Goal: Task Accomplishment & Management: Complete application form

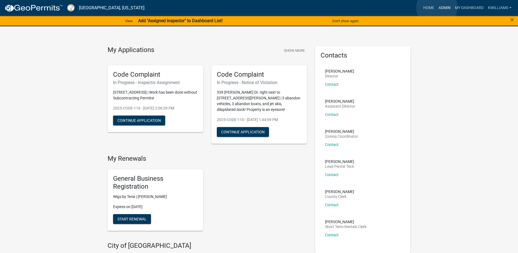
click at [437, 7] on link "Admin" at bounding box center [445, 8] width 16 height 10
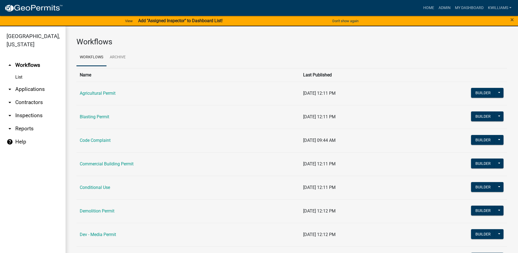
click at [32, 113] on link "arrow_drop_down Inspections" at bounding box center [33, 115] width 66 height 13
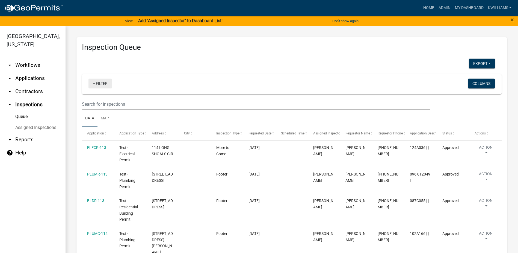
click at [102, 84] on link "+ Filter" at bounding box center [101, 83] width 24 height 10
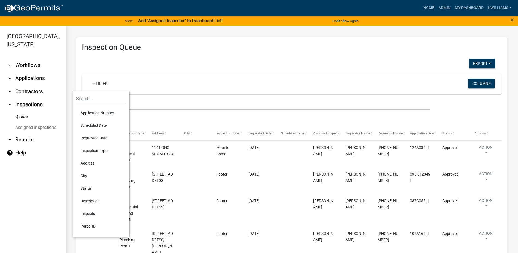
click at [92, 135] on li "Requested Date" at bounding box center [101, 137] width 50 height 13
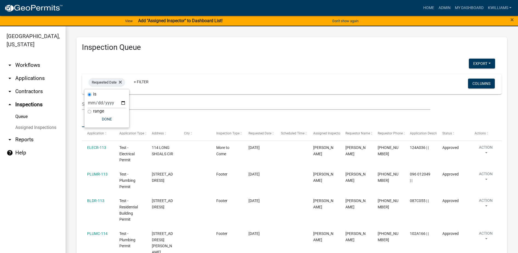
click at [128, 103] on div "is range Done" at bounding box center [106, 108] width 45 height 38
click at [122, 102] on input "date" at bounding box center [107, 102] width 38 height 11
type input "[DATE]"
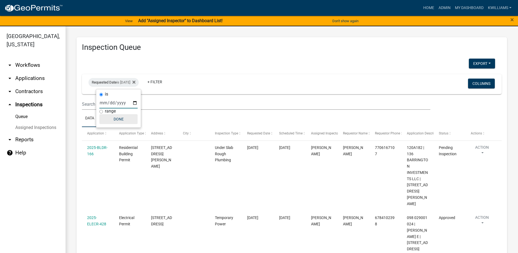
click at [122, 120] on button "Done" at bounding box center [118, 119] width 38 height 10
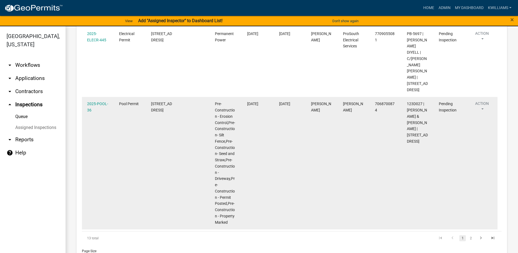
scroll to position [537, 0]
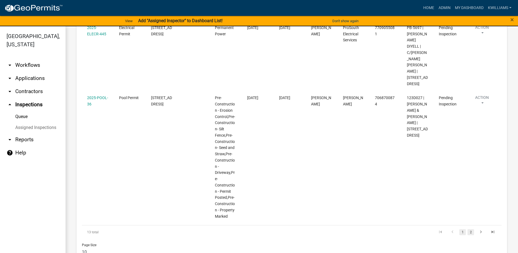
click at [468, 229] on link "2" at bounding box center [471, 232] width 7 height 6
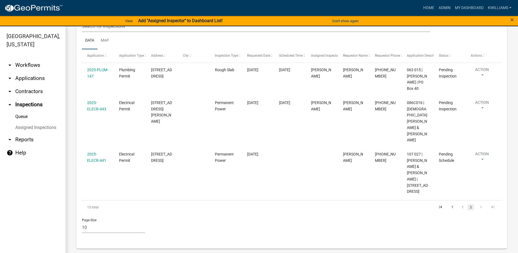
scroll to position [53, 0]
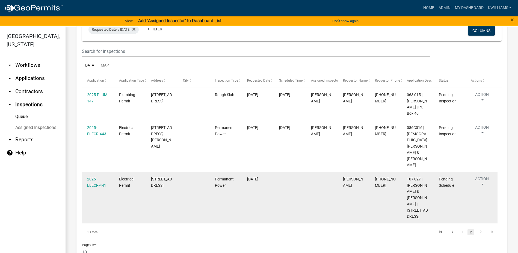
click at [93, 176] on div "2025-ELECR-441" at bounding box center [98, 182] width 22 height 13
click at [91, 177] on link "2025-ELECR-441" at bounding box center [96, 182] width 19 height 11
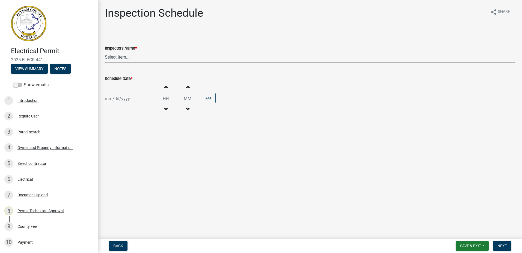
click at [140, 60] on select "Select Item... mrivera ([PERSON_NAME]) jstokes ([PERSON_NAME]) asmith105 ([PERS…" at bounding box center [310, 56] width 411 height 11
select select "a0ea4169-8540-4a2c-b9f4-cf4c1ffdeb95"
click at [105, 51] on select "Select Item... mrivera ([PERSON_NAME]) jstokes ([PERSON_NAME]) asmith105 ([PERS…" at bounding box center [310, 56] width 411 height 11
click at [120, 100] on div at bounding box center [130, 98] width 50 height 11
select select "8"
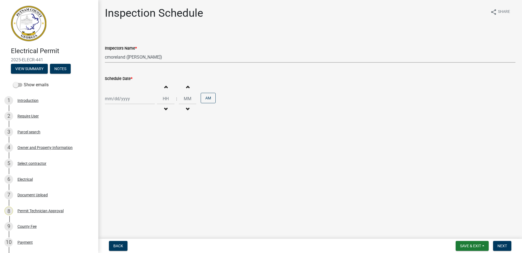
select select "2025"
drag, startPoint x: 113, startPoint y: 152, endPoint x: 126, endPoint y: 152, distance: 13.1
click at [113, 151] on div "18" at bounding box center [110, 153] width 9 height 9
type input "[DATE]"
click at [501, 244] on span "Next" at bounding box center [503, 245] width 10 height 4
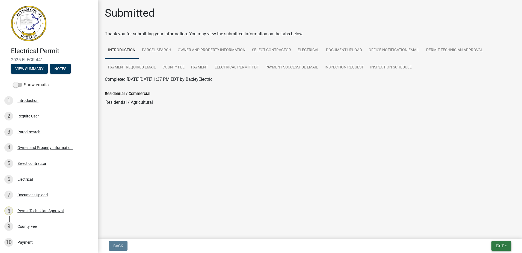
click at [497, 245] on span "Exit" at bounding box center [500, 245] width 8 height 4
click at [490, 233] on button "Save & Exit" at bounding box center [490, 231] width 44 height 13
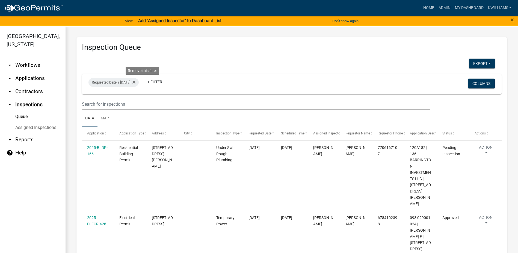
click at [136, 83] on icon at bounding box center [134, 82] width 3 height 3
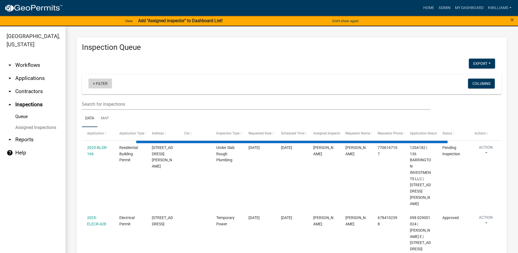
click at [104, 78] on link "+ Filter" at bounding box center [101, 83] width 24 height 10
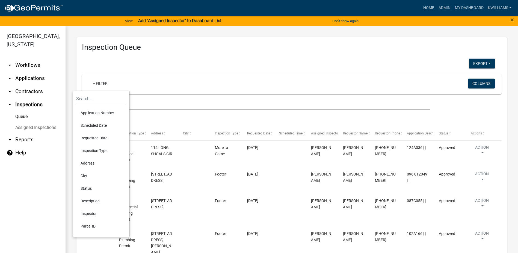
click at [97, 123] on li "Scheduled Date" at bounding box center [101, 125] width 50 height 13
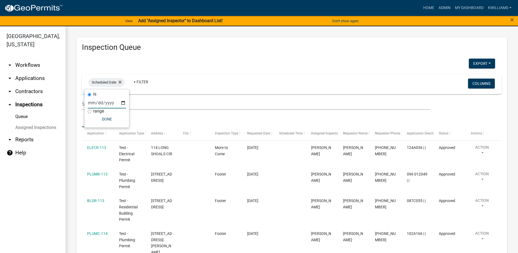
click at [124, 103] on input "date" at bounding box center [107, 102] width 38 height 11
type input "[DATE]"
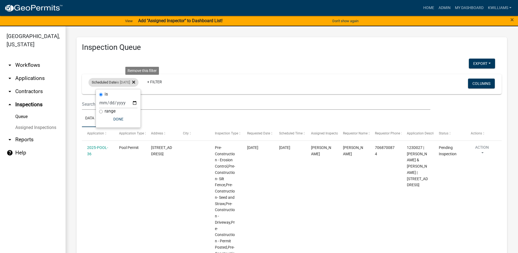
click at [135, 81] on icon at bounding box center [133, 82] width 3 height 4
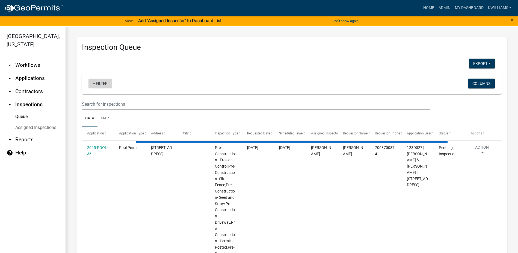
click at [105, 83] on link "+ Filter" at bounding box center [101, 83] width 24 height 10
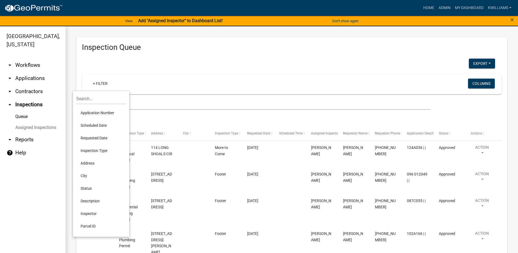
click at [96, 139] on li "Requested Date" at bounding box center [101, 137] width 50 height 13
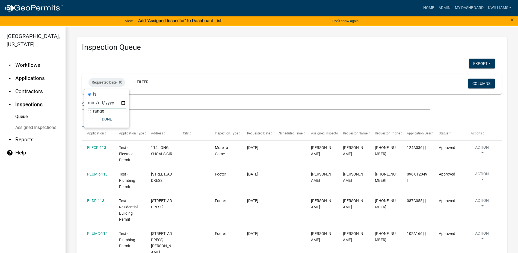
click at [121, 103] on input "date" at bounding box center [107, 102] width 38 height 11
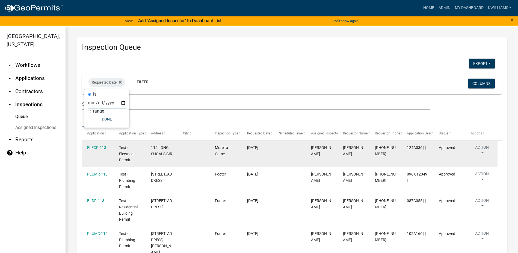
type input "[DATE]"
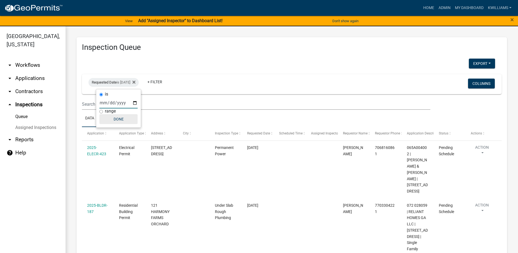
click at [116, 122] on button "Done" at bounding box center [118, 119] width 38 height 10
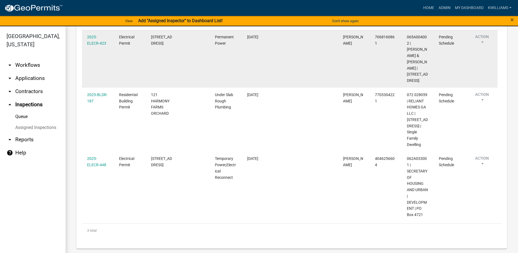
click at [95, 39] on div "2025-ELECR-423" at bounding box center [98, 40] width 22 height 13
click at [93, 44] on link "2025-ELECR-423" at bounding box center [96, 40] width 19 height 11
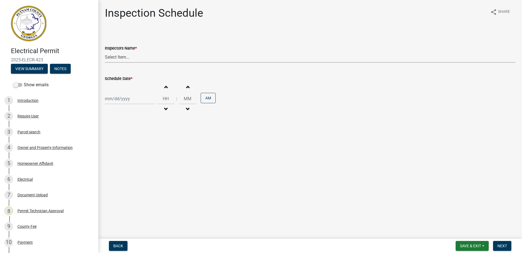
click at [117, 59] on select "Select Item... mrivera ([PERSON_NAME]) jstokes ([PERSON_NAME]) asmith105 ([PERS…" at bounding box center [310, 56] width 411 height 11
select select "a0ea4169-8540-4a2c-b9f4-cf4c1ffdeb95"
click at [105, 51] on select "Select Item... mrivera ([PERSON_NAME]) jstokes ([PERSON_NAME]) asmith105 ([PERS…" at bounding box center [310, 56] width 411 height 11
click at [119, 97] on div at bounding box center [130, 98] width 50 height 11
select select "8"
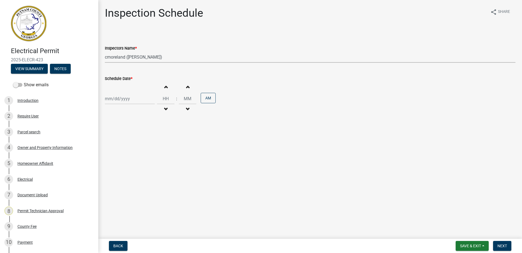
select select "2025"
click at [111, 151] on div "18" at bounding box center [110, 153] width 9 height 9
type input "[DATE]"
click at [502, 244] on span "Next" at bounding box center [503, 245] width 10 height 4
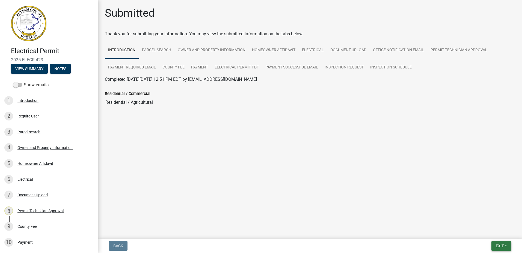
click at [497, 246] on span "Exit" at bounding box center [500, 245] width 8 height 4
click at [492, 234] on button "Save & Exit" at bounding box center [490, 231] width 44 height 13
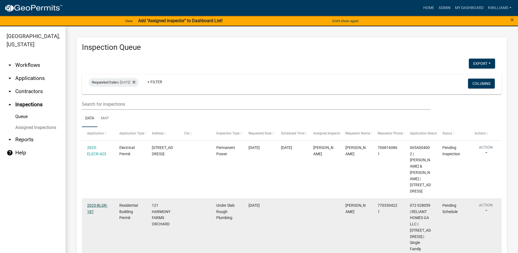
click at [101, 203] on link "2025-BLDR-187" at bounding box center [97, 208] width 20 height 11
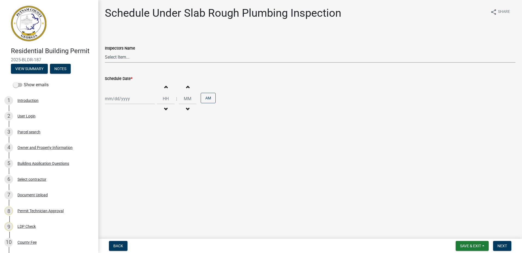
click at [141, 56] on select "Select Item... mrivera ([PERSON_NAME]) jstokes ([PERSON_NAME]) asmith105 ([PERS…" at bounding box center [310, 56] width 411 height 11
click at [116, 56] on select "Select Item... mrivera ([PERSON_NAME]) jstokes ([PERSON_NAME]) asmith105 ([PERS…" at bounding box center [310, 56] width 411 height 11
select select "a0ea4169-8540-4a2c-b9f4-cf4c1ffdeb95"
click at [105, 51] on select "Select Item... mrivera ([PERSON_NAME]) jstokes ([PERSON_NAME]) asmith105 ([PERS…" at bounding box center [310, 56] width 411 height 11
select select "8"
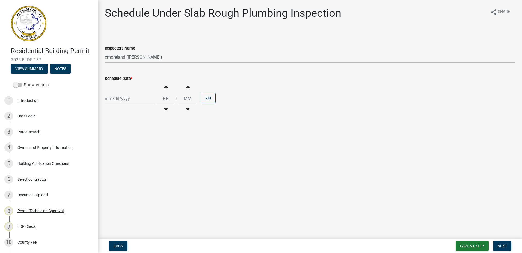
select select "2025"
click at [129, 100] on div "[PERSON_NAME] Feb Mar Apr [PERSON_NAME][DATE] Oct Nov [DATE] 1526 1527 1528 152…" at bounding box center [130, 98] width 50 height 11
click at [118, 152] on div "19" at bounding box center [119, 153] width 9 height 9
type input "[DATE]"
select select "8"
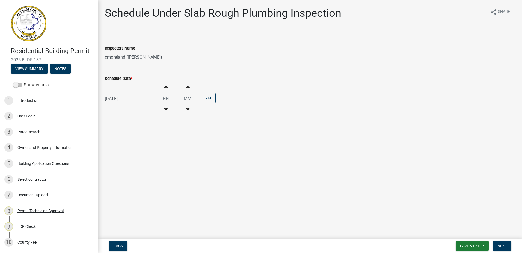
select select "2025"
click at [129, 101] on div "[DATE] [PERSON_NAME] Apr May Jun [DATE] Aug Sep Oct Nov [DATE] 1526 1527 1528 1…" at bounding box center [130, 98] width 50 height 11
click at [110, 153] on div "18" at bounding box center [110, 153] width 9 height 9
type input "[DATE]"
click at [502, 244] on span "Next" at bounding box center [503, 245] width 10 height 4
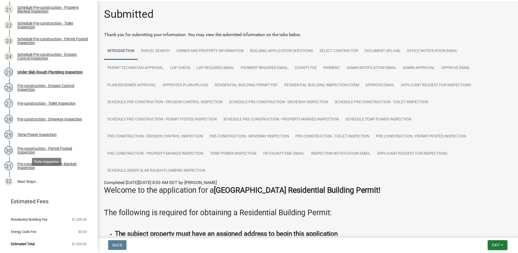
scroll to position [297, 0]
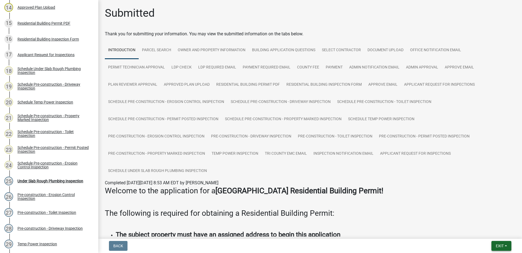
click at [504, 244] on span "Exit" at bounding box center [500, 245] width 8 height 4
click at [492, 230] on button "Save & Exit" at bounding box center [490, 231] width 44 height 13
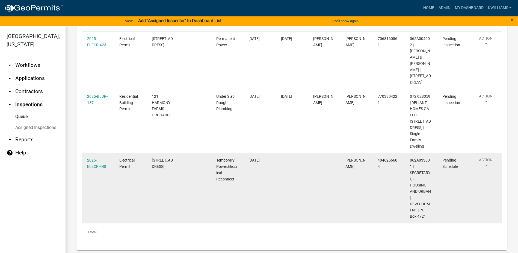
scroll to position [109, 0]
click at [91, 164] on link "2025-ELECR-448" at bounding box center [96, 162] width 19 height 11
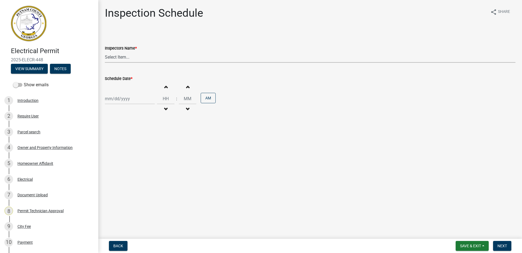
click at [119, 51] on select "Select Item... mrivera ([PERSON_NAME]) jstokes ([PERSON_NAME]) asmith105 ([PERS…" at bounding box center [310, 56] width 411 height 11
select select "a0ea4169-8540-4a2c-b9f4-cf4c1ffdeb95"
click at [105, 51] on select "Select Item... mrivera ([PERSON_NAME]) jstokes ([PERSON_NAME]) asmith105 ([PERS…" at bounding box center [310, 56] width 411 height 11
select select "8"
select select "2025"
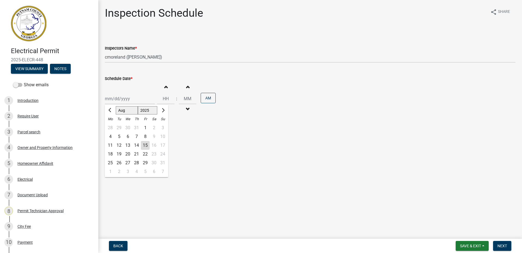
click at [121, 94] on div "[PERSON_NAME] Feb Mar Apr [PERSON_NAME][DATE] Oct Nov [DATE] 1526 1527 1528 152…" at bounding box center [130, 98] width 50 height 11
click at [111, 152] on div "18" at bounding box center [110, 153] width 9 height 9
type input "[DATE]"
click at [504, 243] on button "Next" at bounding box center [503, 245] width 18 height 10
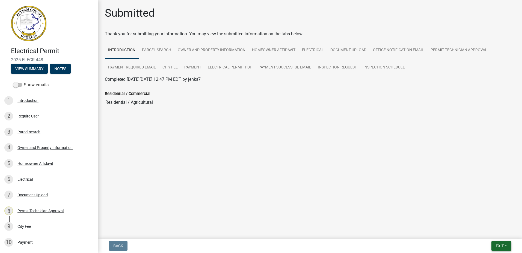
click at [499, 243] on span "Exit" at bounding box center [500, 245] width 8 height 4
click at [492, 231] on button "Save & Exit" at bounding box center [490, 231] width 44 height 13
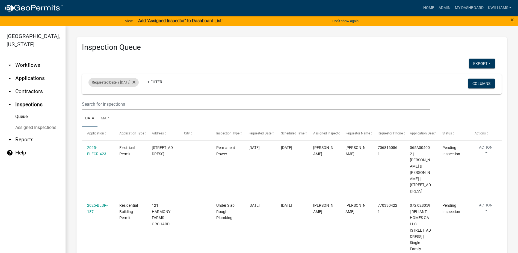
click at [122, 81] on div "Requested Date is [DATE] Remove this filter" at bounding box center [114, 82] width 50 height 9
click at [139, 80] on div "Requested Date is [DATE]" at bounding box center [114, 82] width 50 height 9
click at [139, 81] on div "Requested Date is [DATE] Remove this filter" at bounding box center [114, 82] width 50 height 9
click at [136, 100] on input "[DATE]" at bounding box center [118, 102] width 38 height 11
drag, startPoint x: 175, startPoint y: 95, endPoint x: 155, endPoint y: 95, distance: 20.0
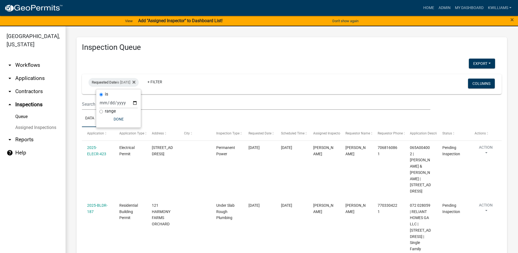
click at [174, 95] on wm-filter-builder "Requested Date is [DATE] + Filter Columns" at bounding box center [292, 92] width 420 height 36
click at [136, 83] on icon at bounding box center [134, 82] width 3 height 4
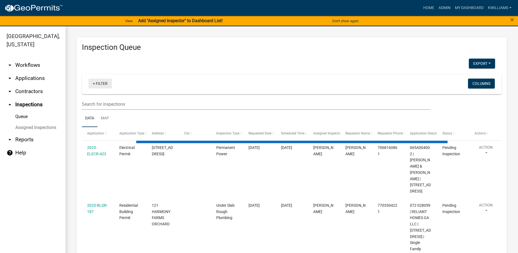
click at [100, 80] on link "+ Filter" at bounding box center [101, 83] width 24 height 10
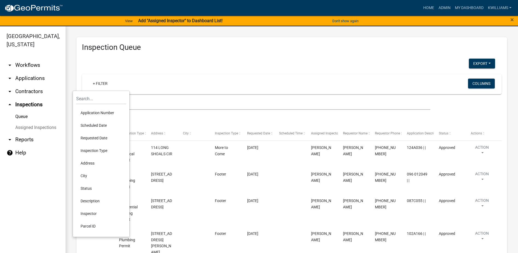
click at [95, 112] on li "Application Number" at bounding box center [101, 112] width 50 height 13
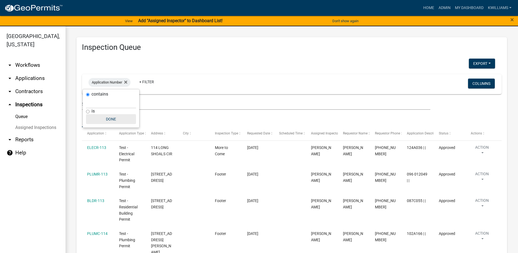
drag, startPoint x: 111, startPoint y: 124, endPoint x: 112, endPoint y: 122, distance: 3.1
click at [111, 124] on div "contains is Done" at bounding box center [111, 108] width 57 height 38
drag, startPoint x: 114, startPoint y: 119, endPoint x: 115, endPoint y: 115, distance: 4.1
click at [114, 118] on button "Done" at bounding box center [111, 119] width 50 height 10
click at [130, 82] on div "Application Number" at bounding box center [110, 82] width 42 height 9
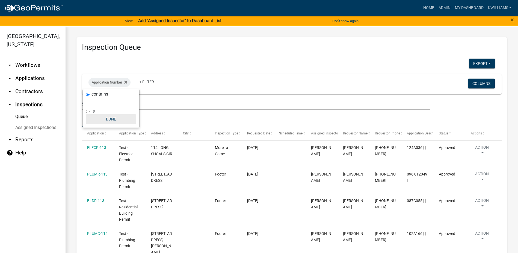
drag, startPoint x: 110, startPoint y: 121, endPoint x: 108, endPoint y: 116, distance: 5.8
click at [110, 120] on button "Done" at bounding box center [111, 119] width 50 height 10
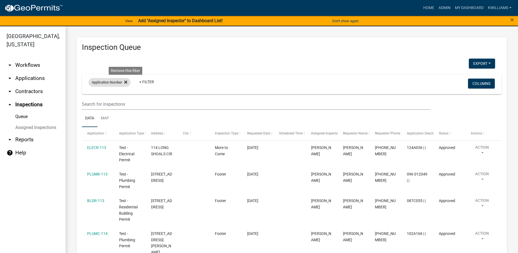
click at [127, 83] on icon at bounding box center [125, 82] width 3 height 4
click at [102, 83] on link "+ Filter" at bounding box center [101, 83] width 24 height 10
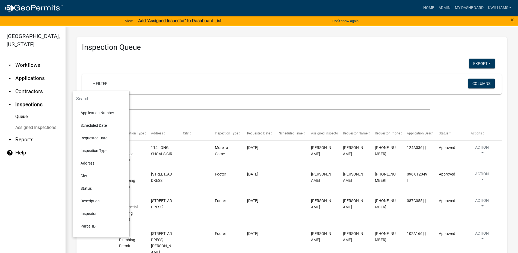
click at [88, 126] on li "Scheduled Date" at bounding box center [101, 125] width 50 height 13
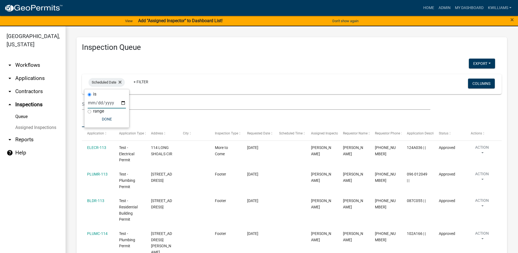
click at [122, 102] on input "date" at bounding box center [107, 102] width 38 height 11
type input "[DATE]"
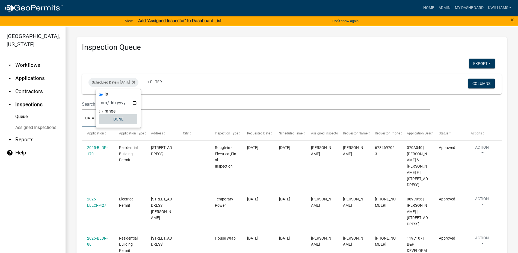
click at [120, 121] on button "Done" at bounding box center [118, 119] width 38 height 10
click at [116, 81] on span "Scheduled Date" at bounding box center [104, 82] width 25 height 4
click at [134, 104] on input "[DATE]" at bounding box center [118, 102] width 38 height 11
type input "[DATE]"
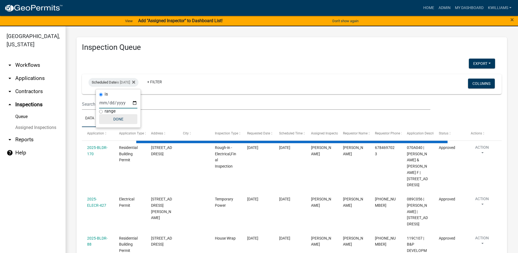
click at [119, 123] on button "Done" at bounding box center [118, 119] width 38 height 10
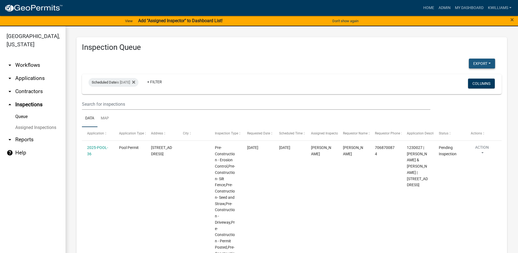
click at [469, 62] on button "Export" at bounding box center [482, 63] width 26 height 10
click at [458, 74] on button "Excel Format (.xlsx)" at bounding box center [469, 77] width 51 height 13
click at [33, 77] on link "arrow_drop_down Applications" at bounding box center [33, 78] width 66 height 13
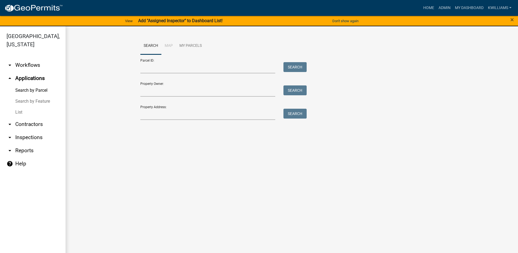
click at [19, 114] on link "List" at bounding box center [33, 112] width 66 height 11
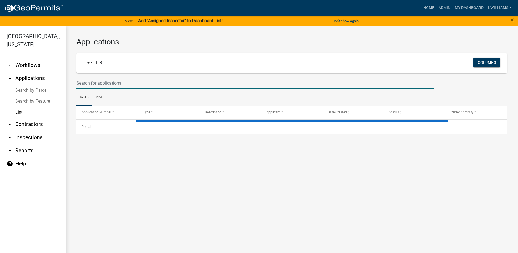
click at [102, 80] on input "text" at bounding box center [256, 82] width 358 height 11
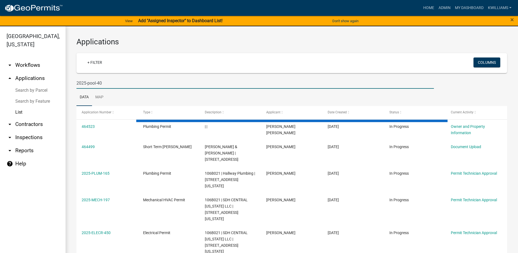
type input "2025-pool-40"
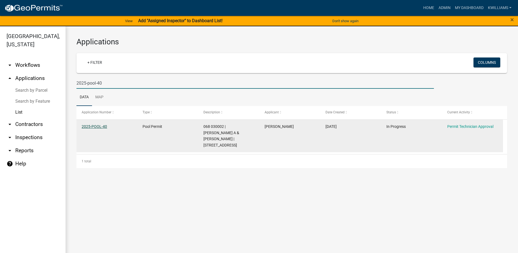
click at [92, 127] on link "2025-POOL-40" at bounding box center [94, 126] width 25 height 4
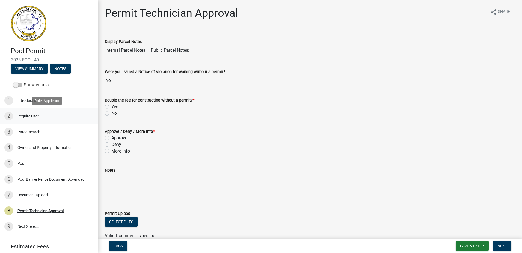
click at [38, 109] on link "2 Require User" at bounding box center [49, 116] width 98 height 16
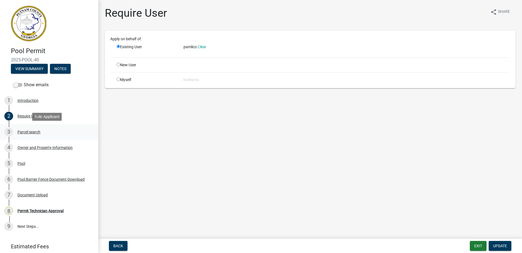
click at [24, 137] on link "3 Parcel search" at bounding box center [49, 132] width 98 height 16
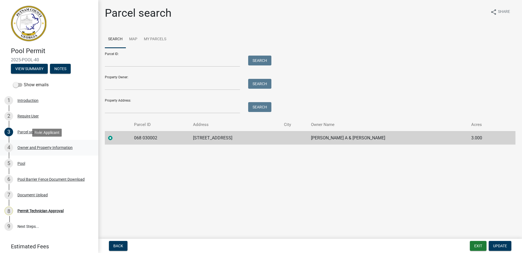
click at [24, 146] on div "Owner and Property Information" at bounding box center [44, 147] width 55 height 4
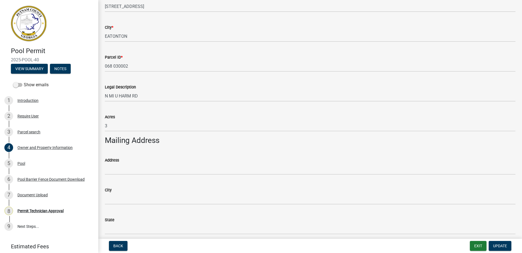
scroll to position [246, 0]
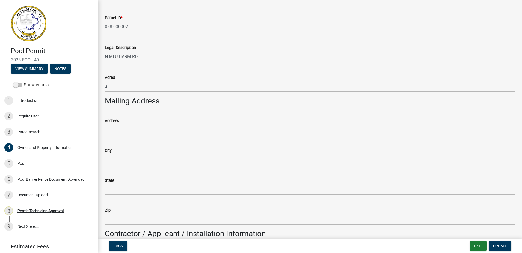
click at [137, 128] on input "Address" at bounding box center [310, 129] width 411 height 11
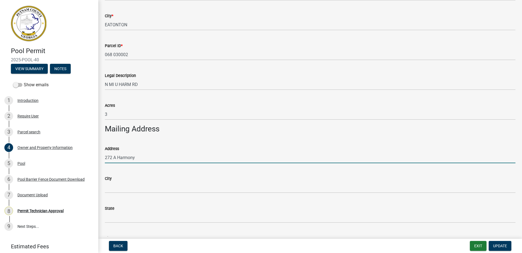
scroll to position [273, 0]
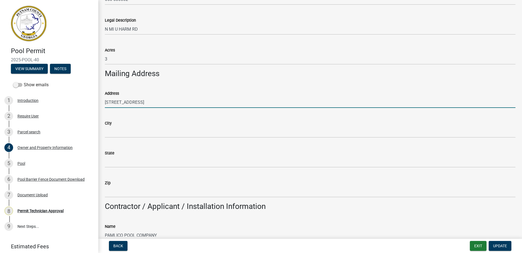
type input "[STREET_ADDRESS]"
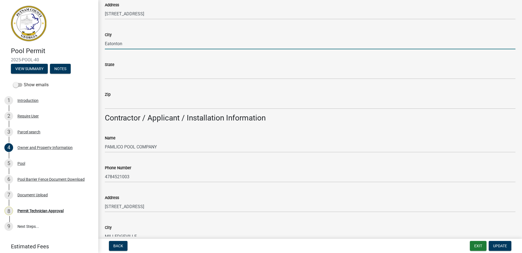
scroll to position [383, 0]
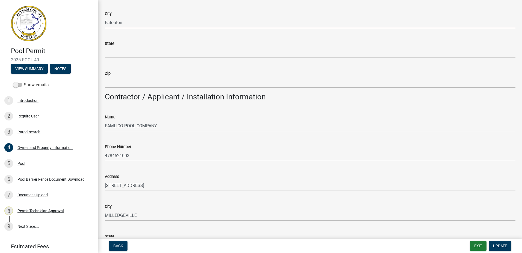
type input "Eatonton"
click at [120, 39] on wm-data-entity-input-list "Property Information Applicant Name * info [PERSON_NAME] Applicant Email [EMAIL…" at bounding box center [310, 175] width 411 height 1055
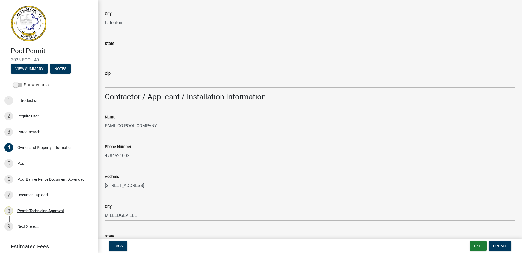
drag, startPoint x: 120, startPoint y: 39, endPoint x: 114, endPoint y: 50, distance: 12.5
click at [114, 50] on input "State" at bounding box center [310, 52] width 411 height 11
type input "GA"
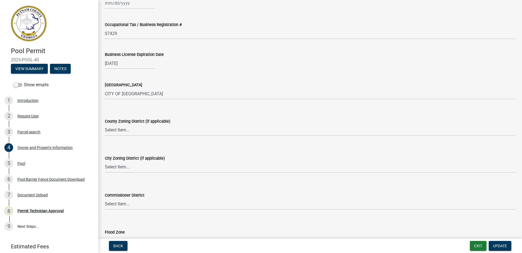
scroll to position [792, 0]
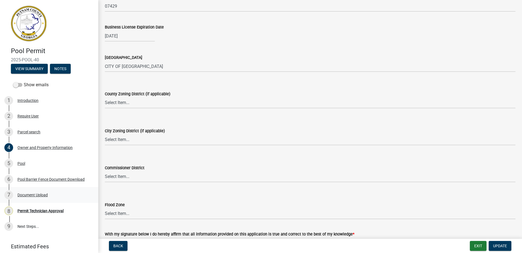
type input "31024"
click at [121, 102] on select "Select Item... AG-1 R-1R R-1 R-2 MHP RM-1 RM-3 C-1 C-2 I-M PUD N/A" at bounding box center [310, 102] width 411 height 11
click at [105, 97] on select "Select Item... AG-1 R-1R R-1 R-2 MHP RM-1 RM-3 C-1 C-2 I-M PUD N/A" at bounding box center [310, 102] width 411 height 11
select select "a4366e26-0f82-401b-a682-956e4112ff86"
click at [116, 142] on select "Select Item... A-1 A-2 R-1 R-2 R-3 R-4 MHP C-1 C-2 I-1 I-2 DB FH H-P N/A" at bounding box center [310, 139] width 411 height 11
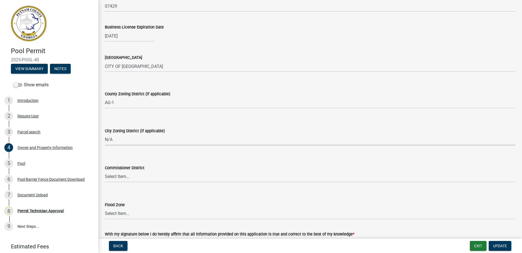
click at [105, 134] on select "Select Item... A-1 A-2 R-1 R-2 R-3 R-4 MHP C-1 C-2 I-1 I-2 DB FH H-P N/A" at bounding box center [310, 139] width 411 height 11
select select "83394b22-4a11-496c-8e5c-75ade2e72faf"
click at [121, 172] on select "Select Item... District 1 District 2 District 3 District 4" at bounding box center [310, 176] width 411 height 11
click at [105, 171] on select "Select Item... District 1 District 2 District 3 District 4" at bounding box center [310, 176] width 411 height 11
select select "469c5908-2854-42d5-89ed-bee7fc26529e"
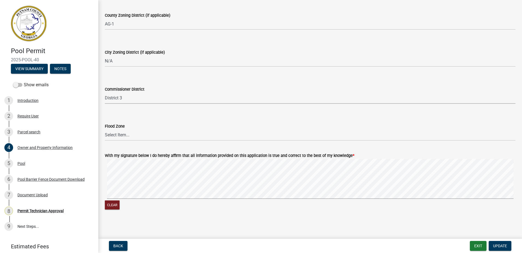
scroll to position [871, 0]
click at [498, 246] on span "Update" at bounding box center [501, 245] width 14 height 4
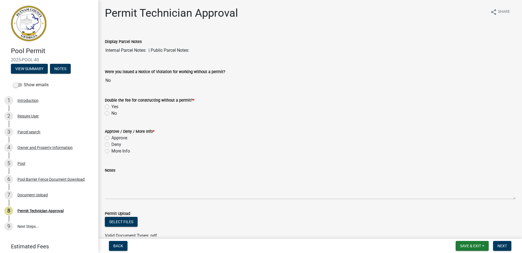
click at [109, 112] on div "No" at bounding box center [310, 113] width 411 height 7
click at [111, 113] on label "No" at bounding box center [113, 113] width 5 height 7
click at [111, 113] on input "No" at bounding box center [113, 112] width 4 height 4
radio input "true"
click at [36, 143] on div "4 Owner and Property Information" at bounding box center [46, 147] width 85 height 9
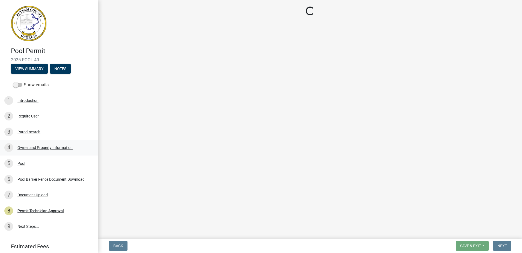
select select "a4366e26-0f82-401b-a682-956e4112ff86"
select select "83394b22-4a11-496c-8e5c-75ade2e72faf"
select select "469c5908-2854-42d5-89ed-bee7fc26529e"
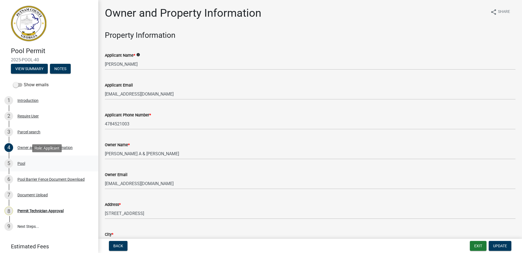
click at [26, 163] on div "5 Pool" at bounding box center [46, 163] width 85 height 9
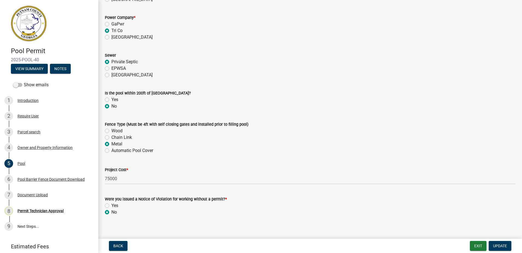
scroll to position [507, 0]
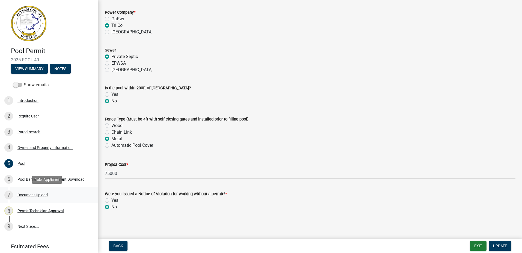
click at [26, 193] on div "Document Upload" at bounding box center [32, 195] width 30 height 4
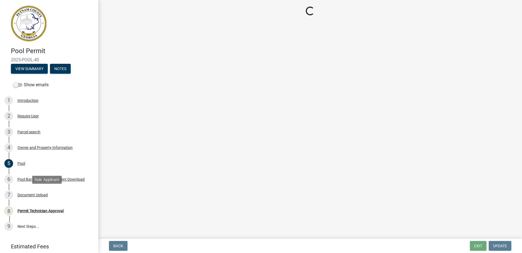
scroll to position [0, 0]
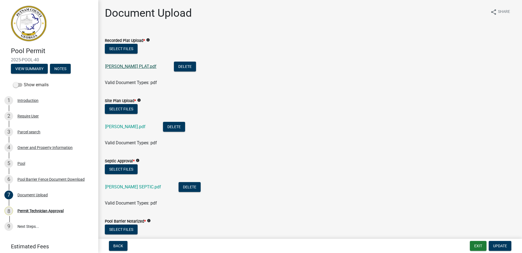
click at [127, 64] on link "[PERSON_NAME] PLAT.pdf" at bounding box center [130, 66] width 51 height 5
click at [133, 127] on link "[PERSON_NAME].pdf" at bounding box center [125, 126] width 40 height 5
click at [123, 130] on div "[PERSON_NAME].pdf" at bounding box center [129, 127] width 49 height 11
click at [124, 127] on link "[PERSON_NAME].pdf" at bounding box center [125, 126] width 40 height 5
click at [121, 187] on link "[PERSON_NAME] SEPTIC.pdf" at bounding box center [133, 186] width 56 height 5
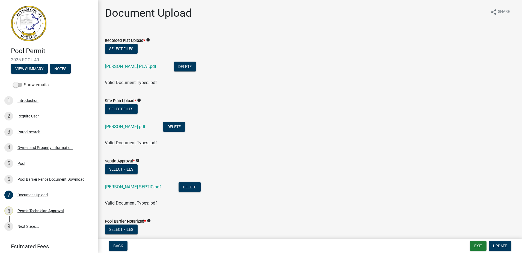
scroll to position [27, 0]
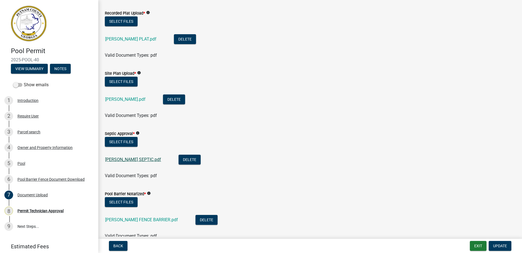
click at [136, 161] on link "[PERSON_NAME] SEPTIC.pdf" at bounding box center [133, 159] width 56 height 5
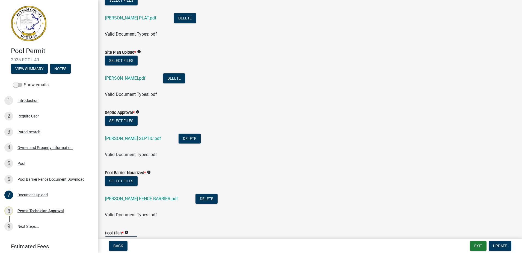
scroll to position [82, 0]
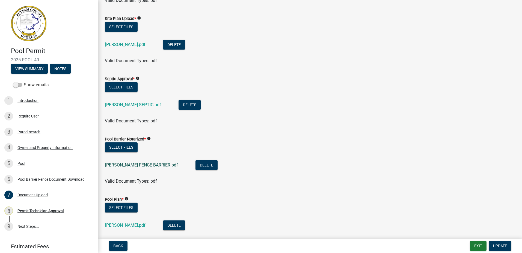
click at [120, 165] on link "[PERSON_NAME] FENCE BARRIER.pdf" at bounding box center [141, 164] width 73 height 5
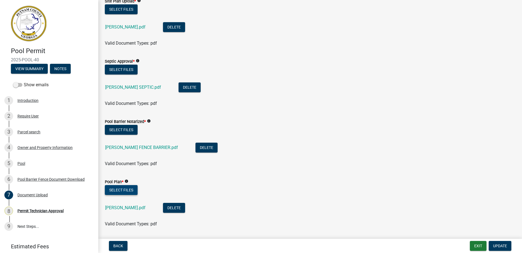
scroll to position [109, 0]
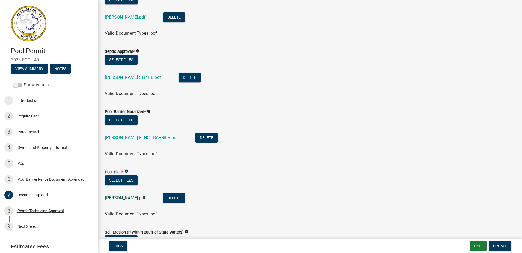
click at [118, 198] on link "[PERSON_NAME].pdf" at bounding box center [125, 197] width 40 height 5
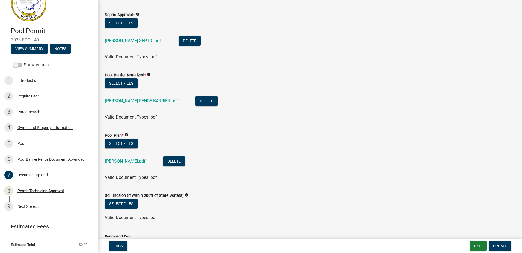
scroll to position [201, 0]
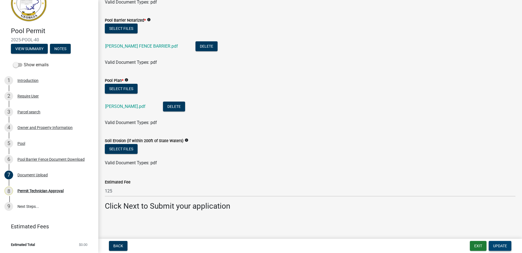
click at [505, 243] on span "Update" at bounding box center [501, 245] width 14 height 4
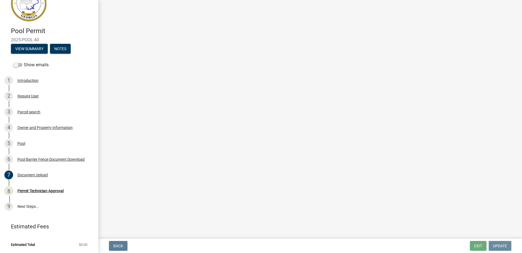
scroll to position [0, 0]
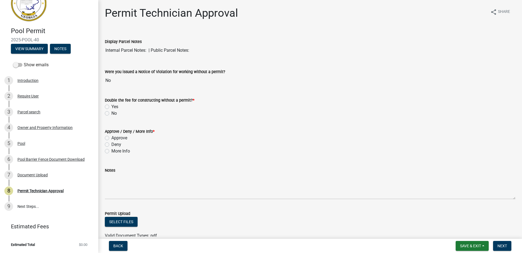
click at [111, 113] on label "No" at bounding box center [113, 113] width 5 height 7
click at [111, 113] on input "No" at bounding box center [113, 112] width 4 height 4
radio input "true"
click at [111, 137] on label "Approve" at bounding box center [119, 137] width 16 height 7
click at [111, 137] on input "Approve" at bounding box center [113, 136] width 4 height 4
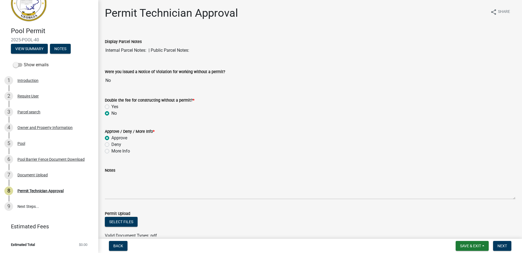
radio input "true"
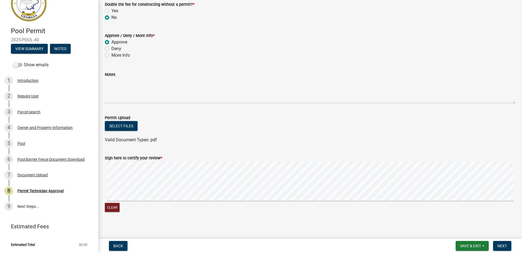
scroll to position [99, 0]
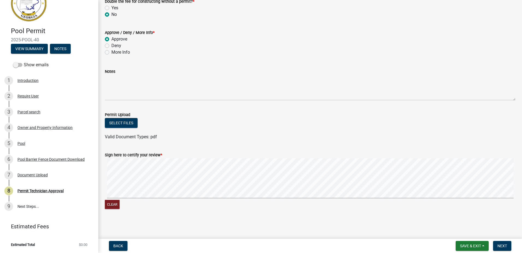
click at [249, 124] on wm-data-entity-input-list "Display Parcel Notes Internal Parcel Notes: | Public Parcel Notes: Were you iss…" at bounding box center [310, 73] width 411 height 283
click at [506, 243] on span "Next" at bounding box center [503, 245] width 10 height 4
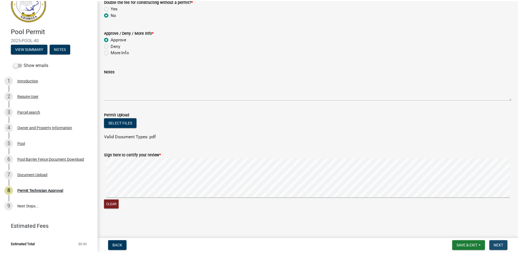
scroll to position [0, 0]
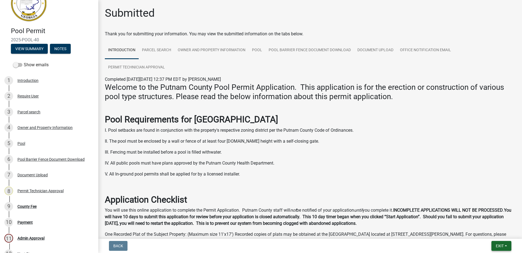
click at [491, 243] on form "Exit Save Save & Exit" at bounding box center [502, 245] width 24 height 10
click at [494, 244] on button "Exit" at bounding box center [502, 245] width 20 height 10
click at [486, 232] on button "Save & Exit" at bounding box center [490, 231] width 44 height 13
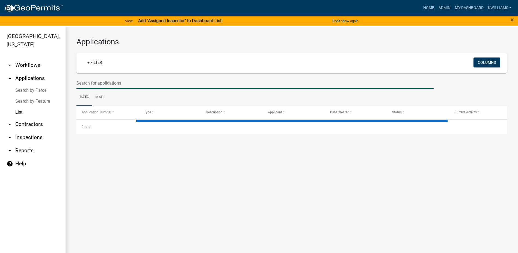
click at [109, 87] on input "text" at bounding box center [256, 82] width 358 height 11
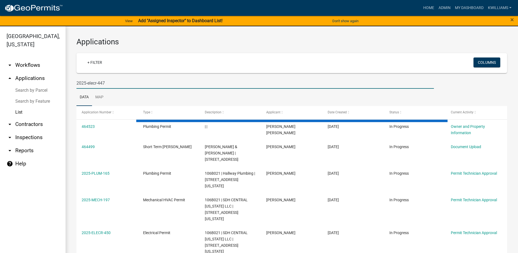
type input "2025-elecr-447"
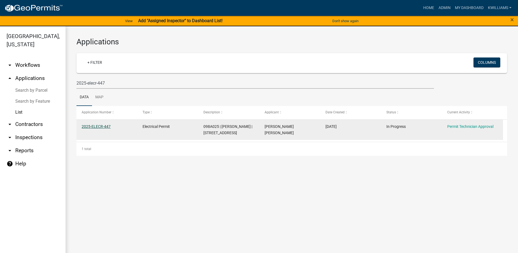
click at [91, 124] on link "2025-ELECR-447" at bounding box center [96, 126] width 29 height 4
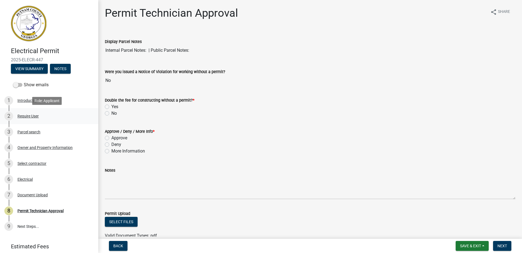
click at [31, 114] on div "Require User" at bounding box center [27, 116] width 21 height 4
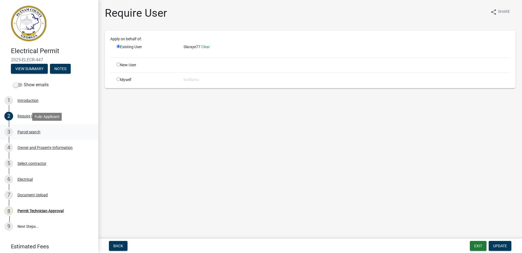
click at [25, 131] on div "Parcel search" at bounding box center [28, 132] width 23 height 4
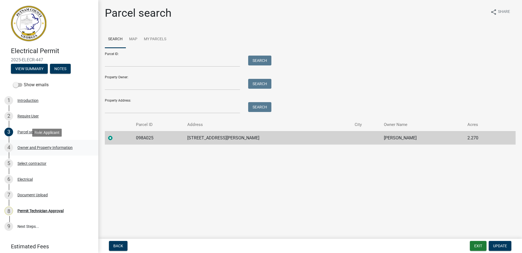
click at [24, 144] on div "4 Owner and Property Information" at bounding box center [46, 147] width 85 height 9
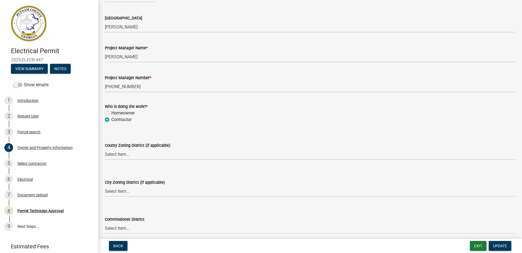
scroll to position [902, 0]
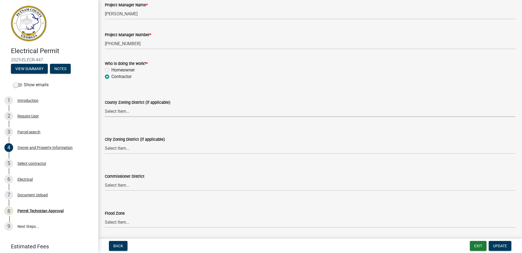
click at [109, 112] on select "Select Item... AG-1 R-1R R-1 R-2 MHP RM-1 RM-3 C-1 C-2 I-M PUD N/A" at bounding box center [310, 110] width 411 height 11
click at [105, 105] on select "Select Item... AG-1 R-1R R-1 R-2 MHP RM-1 RM-3 C-1 C-2 I-M PUD N/A" at bounding box center [310, 110] width 411 height 11
select select "34fe85c2-5f76-4343-b6bb-8ca387e0bed7"
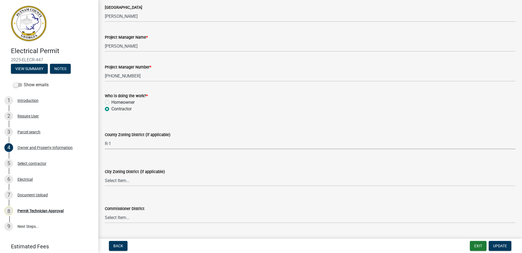
scroll to position [950, 0]
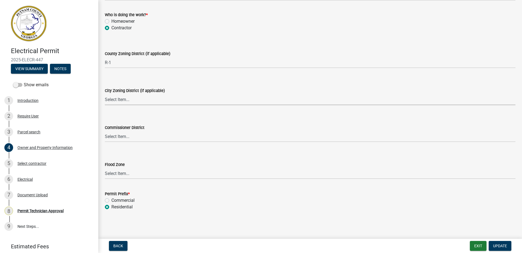
click at [107, 98] on select "Select Item... A-1 A-2 R-1 R-2 R-3 R-4 MHP C-1 C-2 I-1 I-2 DB FH H-P N/A" at bounding box center [310, 99] width 411 height 11
click at [105, 94] on select "Select Item... A-1 A-2 R-1 R-2 R-3 R-4 MHP C-1 C-2 I-1 I-2 DB FH H-P N/A" at bounding box center [310, 99] width 411 height 11
select select "83394b22-4a11-496c-8e5c-75ade2e72faf"
click at [119, 134] on select "Select Item... District 1 District 2 District 3 District 4" at bounding box center [310, 136] width 411 height 11
click at [105, 131] on select "Select Item... District 1 District 2 District 3 District 4" at bounding box center [310, 136] width 411 height 11
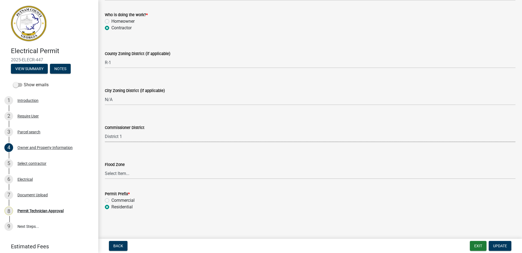
click at [127, 137] on select "Select Item... District 1 District 2 District 3 District 4" at bounding box center [310, 136] width 411 height 11
click at [105, 131] on select "Select Item... District 1 District 2 District 3 District 4" at bounding box center [310, 136] width 411 height 11
select select "469c5908-2854-42d5-89ed-bee7fc26529e"
drag, startPoint x: 499, startPoint y: 246, endPoint x: 496, endPoint y: 227, distance: 19.9
click at [498, 245] on span "Update" at bounding box center [501, 245] width 14 height 4
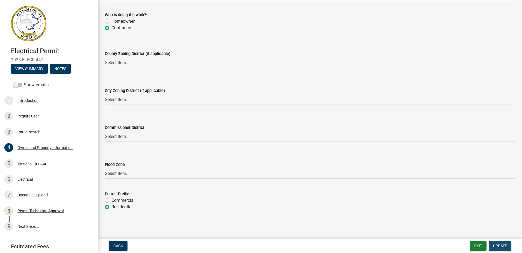
scroll to position [0, 0]
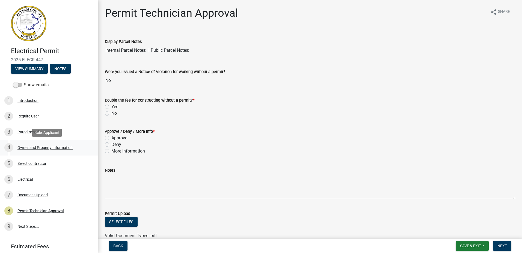
click at [38, 149] on div "Owner and Property Information" at bounding box center [44, 147] width 55 height 4
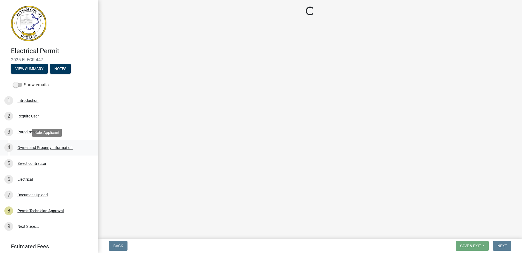
select select "34fe85c2-5f76-4343-b6bb-8ca387e0bed7"
select select "83394b22-4a11-496c-8e5c-75ade2e72faf"
select select "469c5908-2854-42d5-89ed-bee7fc26529e"
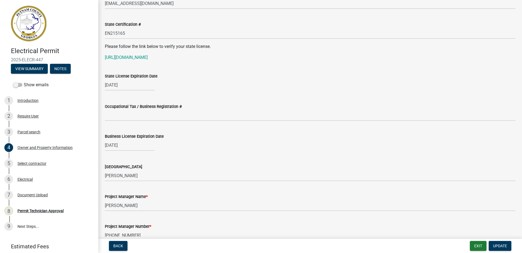
scroll to position [738, 0]
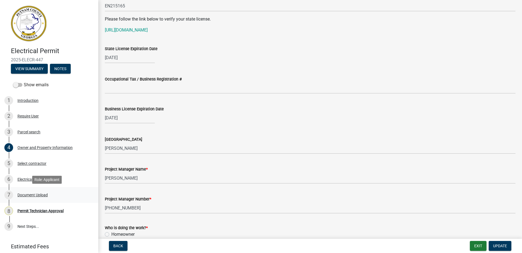
click at [27, 196] on div "Document Upload" at bounding box center [32, 195] width 30 height 4
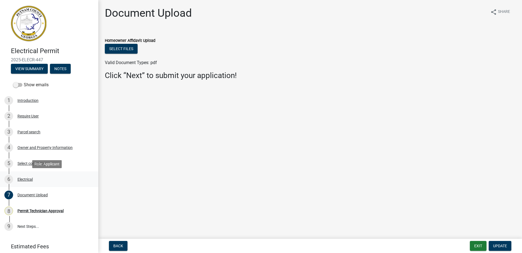
click at [24, 178] on div "Electrical" at bounding box center [24, 179] width 15 height 4
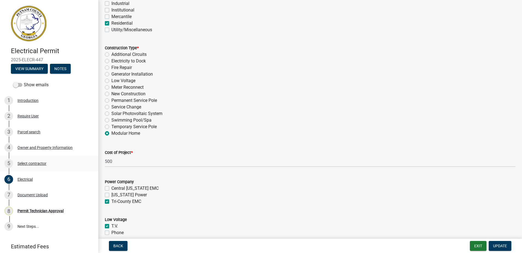
scroll to position [164, 0]
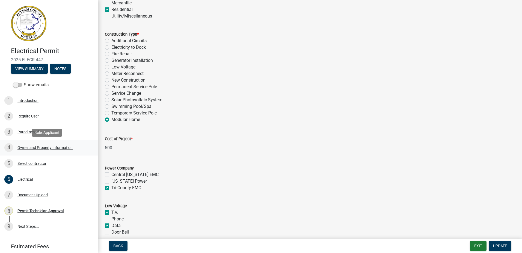
click at [28, 148] on div "Owner and Property Information" at bounding box center [44, 147] width 55 height 4
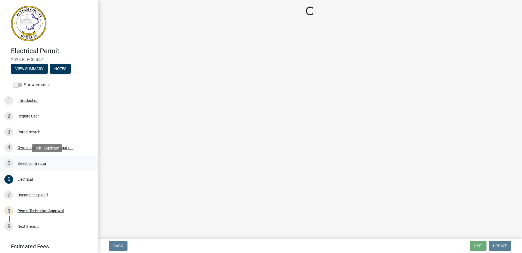
select select "34fe85c2-5f76-4343-b6bb-8ca387e0bed7"
select select "83394b22-4a11-496c-8e5c-75ade2e72faf"
select select "469c5908-2854-42d5-89ed-bee7fc26529e"
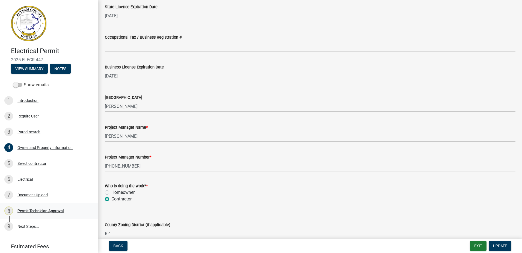
scroll to position [792, 0]
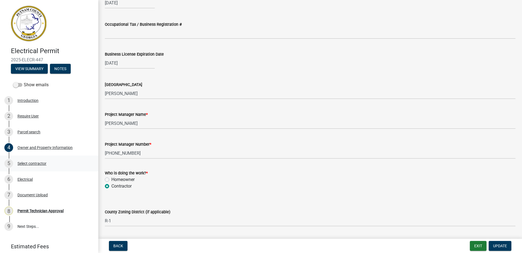
click at [35, 165] on div "5 Select contractor" at bounding box center [46, 163] width 85 height 9
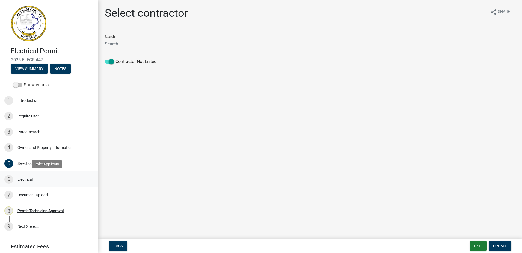
click at [24, 180] on div "Electrical" at bounding box center [24, 179] width 15 height 4
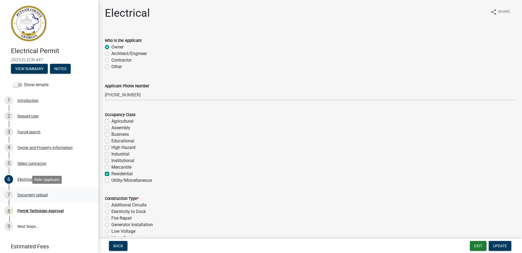
click at [25, 197] on div "7 Document Upload" at bounding box center [46, 194] width 85 height 9
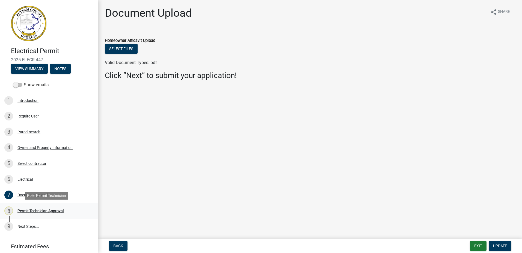
click at [24, 210] on div "Permit Technician Approval" at bounding box center [40, 211] width 46 height 4
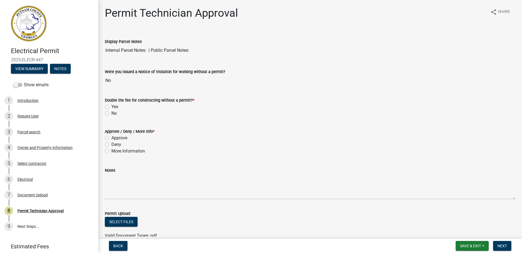
click at [111, 113] on label "No" at bounding box center [113, 113] width 5 height 7
click at [111, 113] on input "No" at bounding box center [113, 112] width 4 height 4
radio input "true"
click at [111, 151] on label "More Information" at bounding box center [128, 151] width 34 height 7
click at [111, 151] on input "More Information" at bounding box center [113, 150] width 4 height 4
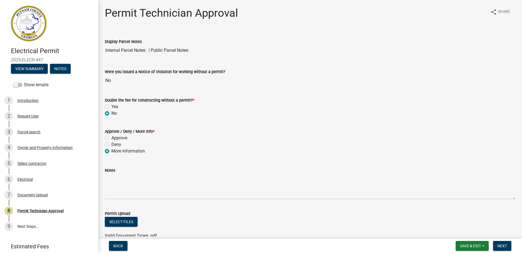
radio input "true"
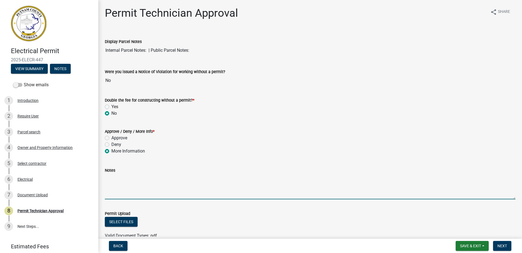
drag, startPoint x: 114, startPoint y: 186, endPoint x: 94, endPoint y: 170, distance: 25.1
click at [113, 185] on textarea "Notes" at bounding box center [310, 186] width 411 height 26
click at [163, 178] on textarea "The application is incomplete, Please uplo" at bounding box center [310, 186] width 411 height 26
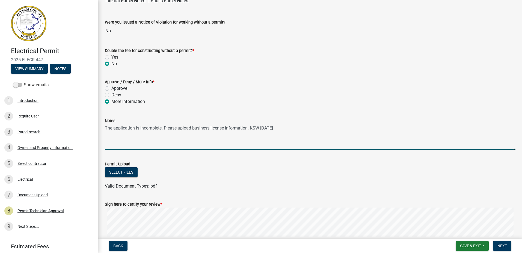
scroll to position [99, 0]
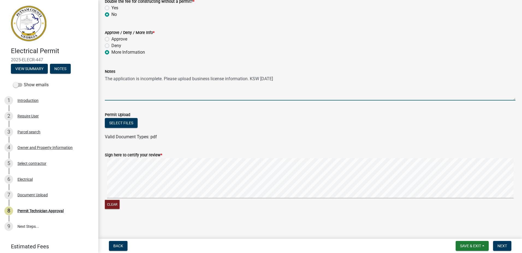
click at [129, 200] on div "Clear" at bounding box center [310, 184] width 411 height 52
type textarea "The application is incomplete. Please upload business license information. KSW …"
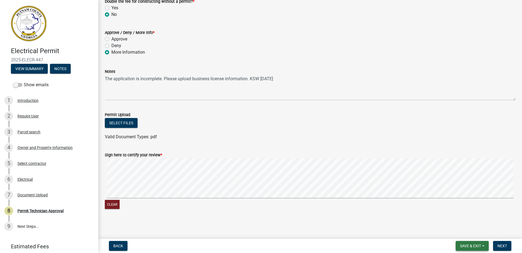
click at [488, 244] on button "Save & Exit" at bounding box center [472, 245] width 33 height 10
click at [510, 225] on main "Permit Technician Approval share Share Display Parcel Notes Internal Parcel Not…" at bounding box center [310, 118] width 424 height 236
click at [503, 246] on span "Next" at bounding box center [503, 245] width 10 height 4
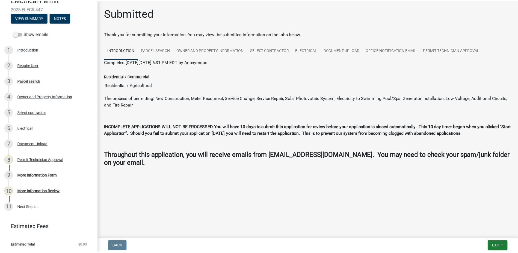
scroll to position [51, 0]
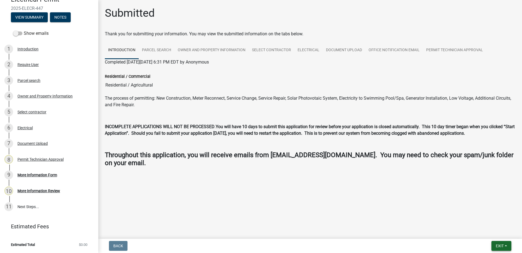
drag, startPoint x: 515, startPoint y: 252, endPoint x: 495, endPoint y: 245, distance: 20.9
click at [511, 250] on nav "Back Exit Save Save & Exit" at bounding box center [310, 245] width 424 height 14
click at [494, 244] on button "Exit" at bounding box center [502, 245] width 20 height 10
click at [489, 231] on button "Save & Exit" at bounding box center [490, 231] width 44 height 13
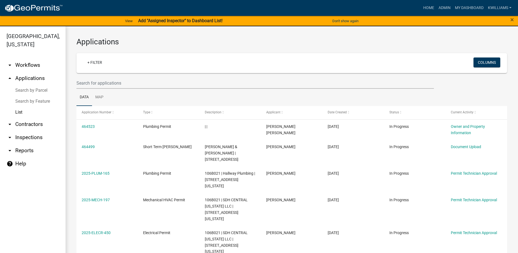
click at [26, 134] on link "arrow_drop_down Inspections" at bounding box center [33, 137] width 66 height 13
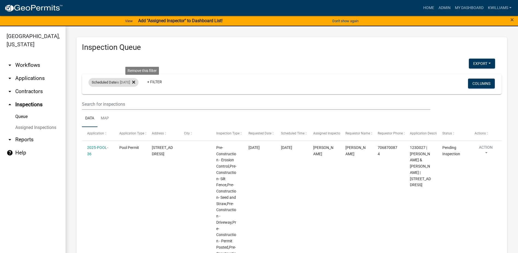
click at [135, 84] on icon at bounding box center [133, 82] width 3 height 4
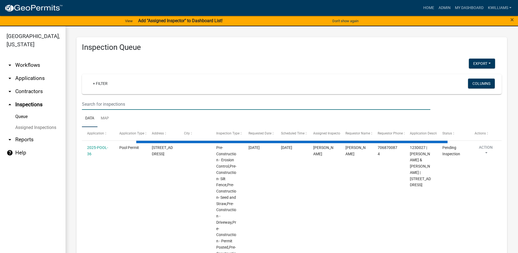
click at [114, 99] on input "text" at bounding box center [256, 103] width 349 height 11
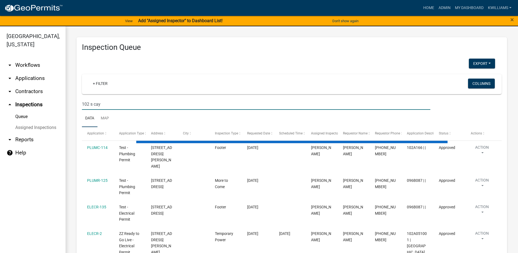
type input "102 s cay"
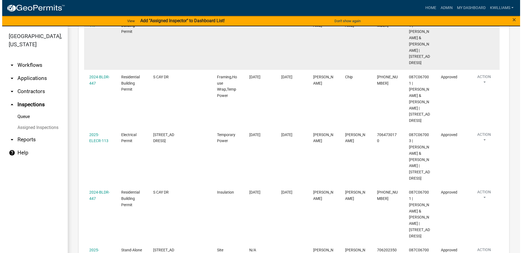
scroll to position [55, 0]
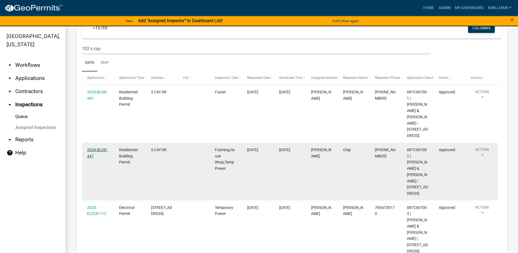
click at [97, 147] on link "2024-BLDR-447" at bounding box center [97, 152] width 20 height 11
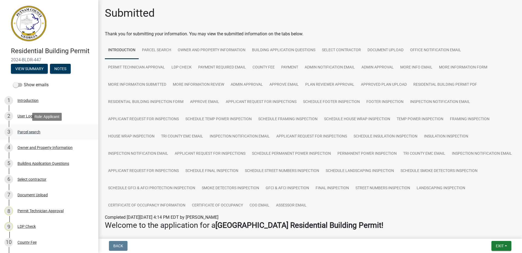
click at [27, 131] on div "Parcel search" at bounding box center [28, 132] width 23 height 4
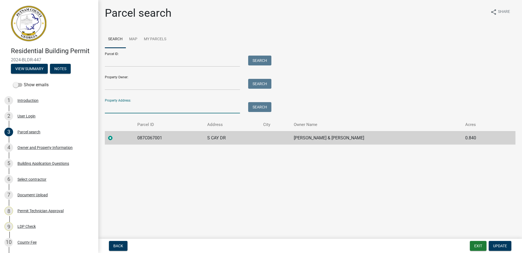
click at [123, 107] on input "Property Address:" at bounding box center [172, 107] width 135 height 11
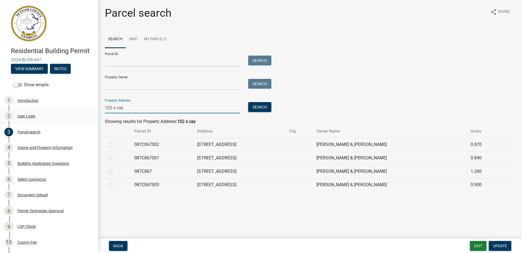
type input "102 s cay"
click at [29, 115] on div "User Login" at bounding box center [26, 116] width 18 height 4
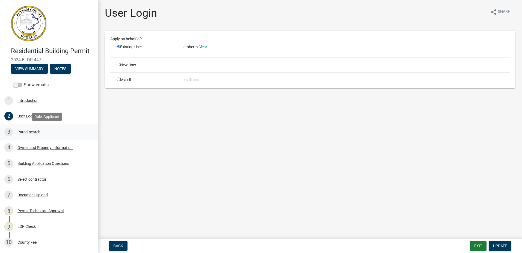
click at [30, 130] on div "Parcel search" at bounding box center [28, 132] width 23 height 4
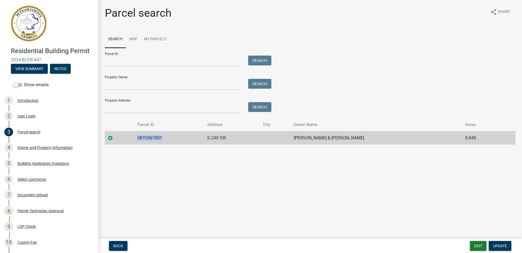
drag, startPoint x: 166, startPoint y: 138, endPoint x: 139, endPoint y: 134, distance: 26.8
click at [139, 134] on td "087C067001" at bounding box center [169, 137] width 70 height 13
drag, startPoint x: 139, startPoint y: 134, endPoint x: 147, endPoint y: 137, distance: 8.3
copy td "087C067001"
drag, startPoint x: 120, startPoint y: 59, endPoint x: 119, endPoint y: 62, distance: 2.9
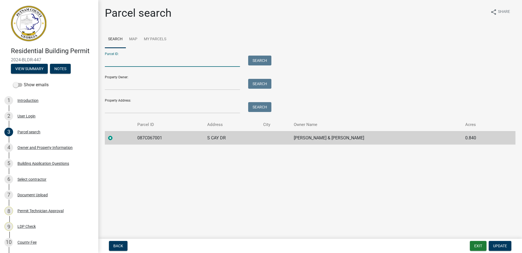
click at [120, 59] on input "Parcel ID:" at bounding box center [172, 60] width 135 height 11
paste input "087C067001"
type input "087C067001"
click at [261, 57] on button "Search" at bounding box center [259, 60] width 23 height 10
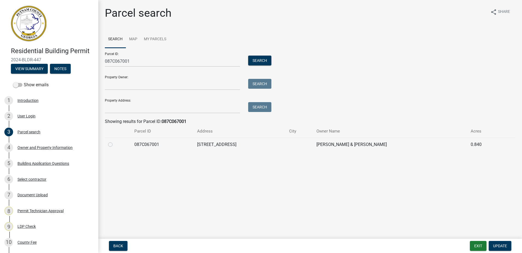
click at [115, 141] on label at bounding box center [115, 141] width 0 height 0
click at [115, 142] on input "radio" at bounding box center [117, 143] width 4 height 4
radio input "true"
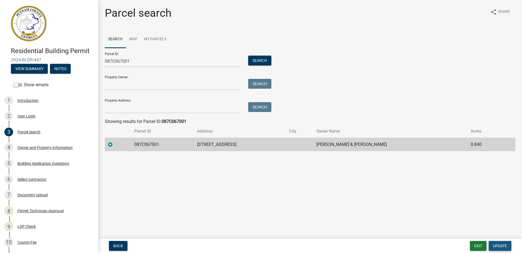
click at [501, 245] on span "Update" at bounding box center [501, 245] width 14 height 4
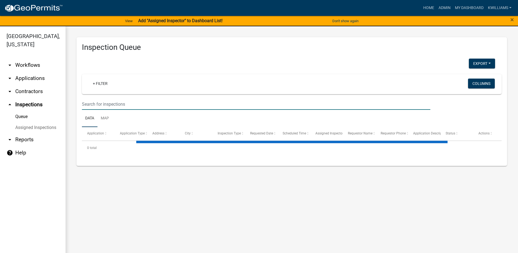
click at [106, 105] on input "text" at bounding box center [256, 103] width 349 height 11
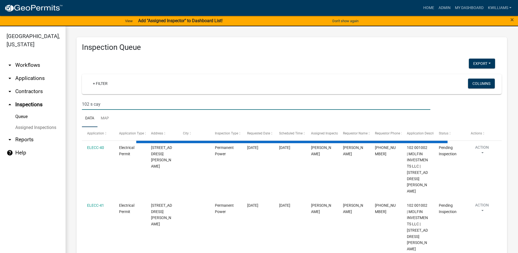
type input "102 s cay"
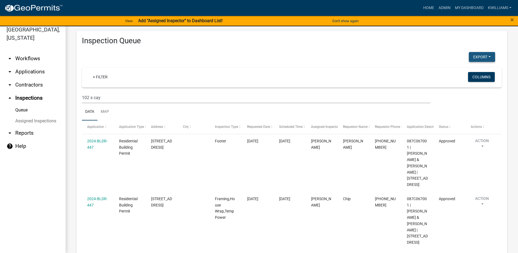
click at [474, 54] on button "Export" at bounding box center [482, 57] width 26 height 10
click at [466, 71] on button "Excel Format (.xlsx)" at bounding box center [469, 70] width 51 height 13
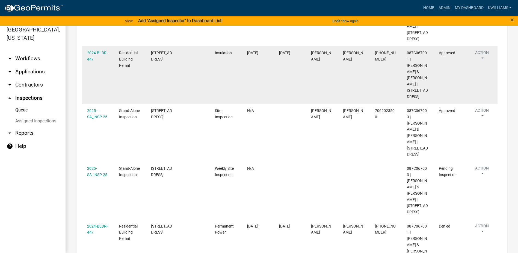
scroll to position [274, 0]
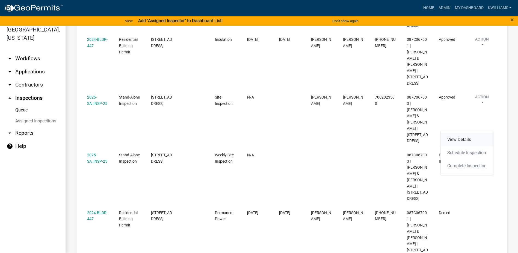
click at [458, 141] on link "View Details" at bounding box center [467, 139] width 52 height 13
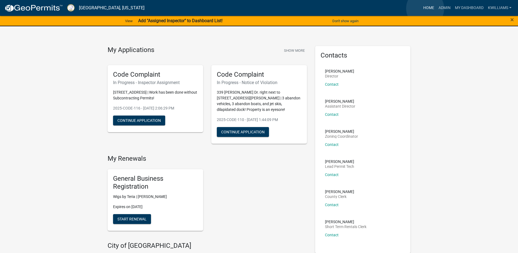
click at [425, 8] on link "Home" at bounding box center [428, 8] width 15 height 10
click at [426, 6] on link "Home" at bounding box center [428, 8] width 15 height 10
click at [448, 5] on link "Admin" at bounding box center [445, 8] width 16 height 10
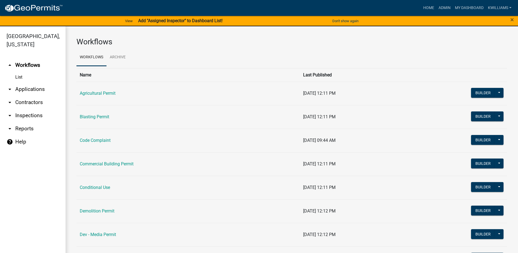
click at [27, 85] on link "arrow_drop_down Applications" at bounding box center [33, 89] width 66 height 13
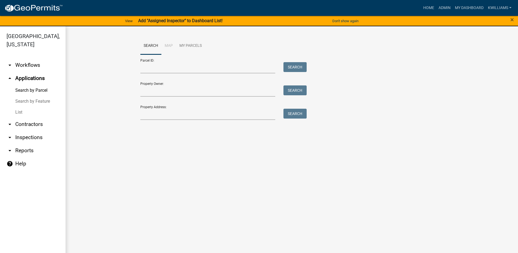
click at [22, 110] on link "List" at bounding box center [33, 112] width 66 height 11
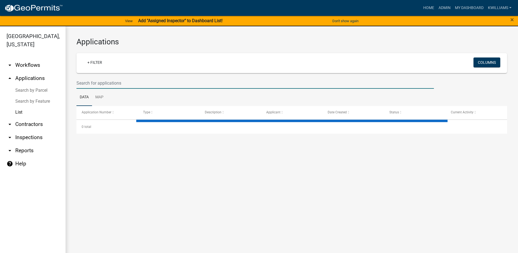
click at [104, 82] on input "text" at bounding box center [256, 82] width 358 height 11
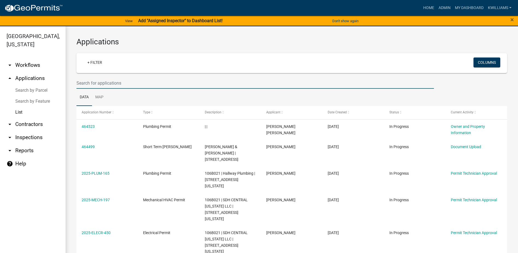
type input "102 s cay"
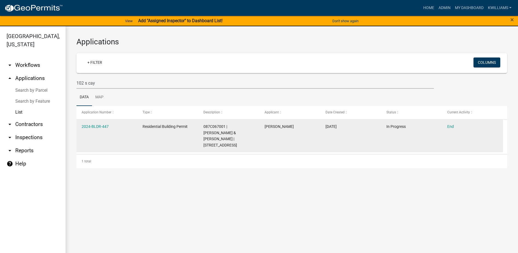
click at [101, 123] on div "2024-BLDR-447" at bounding box center [107, 126] width 51 height 6
click at [103, 125] on link "2024-BLDR-447" at bounding box center [95, 126] width 27 height 4
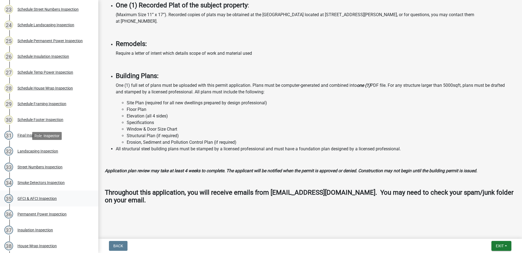
scroll to position [465, 0]
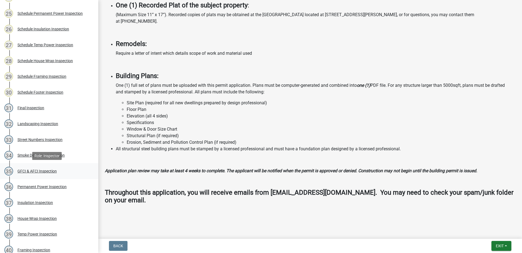
click at [27, 171] on div "GFCI & AFCI Inspection" at bounding box center [36, 171] width 39 height 4
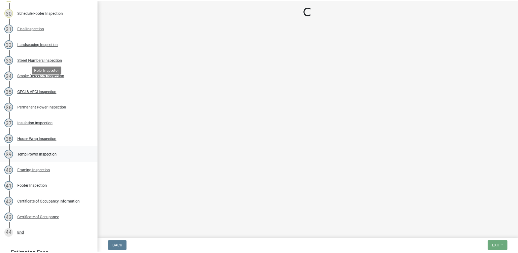
scroll to position [547, 0]
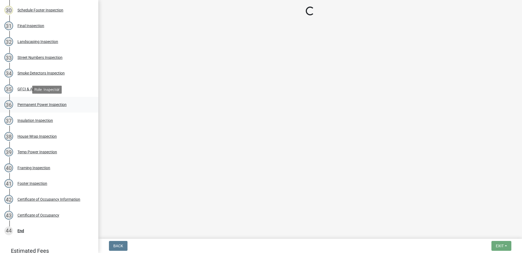
click at [26, 102] on div "Permanent Power Inspection" at bounding box center [41, 104] width 49 height 4
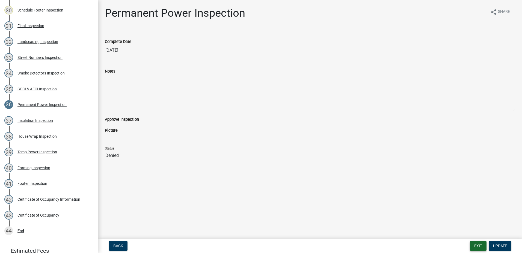
click at [479, 245] on button "Exit" at bounding box center [478, 245] width 17 height 10
